Goal: Find specific page/section: Find specific page/section

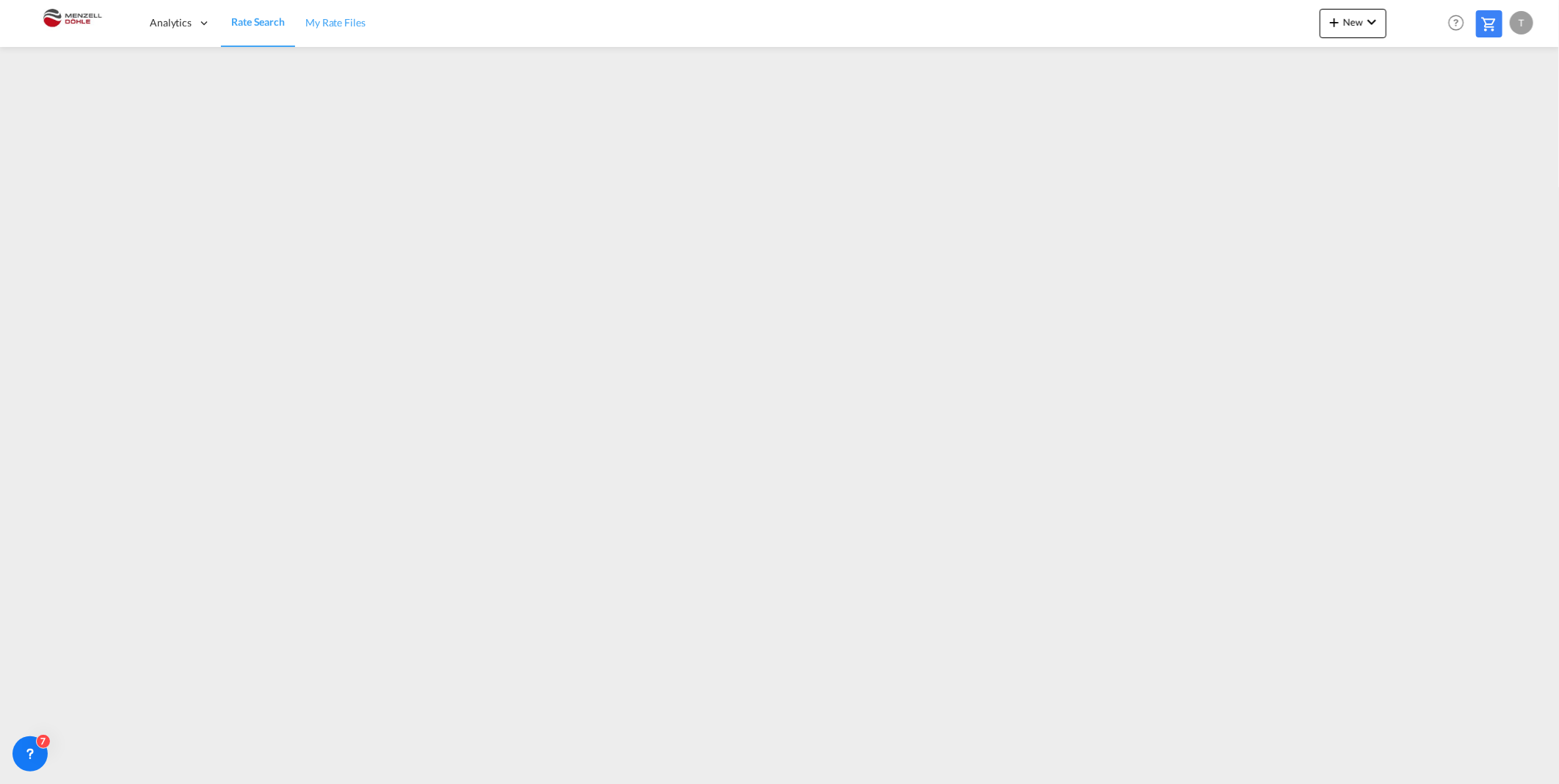
click at [336, 27] on span "My Rate Files" at bounding box center [335, 22] width 60 height 12
click at [232, 25] on span "Rate Search" at bounding box center [257, 22] width 53 height 12
